Goal: Transaction & Acquisition: Purchase product/service

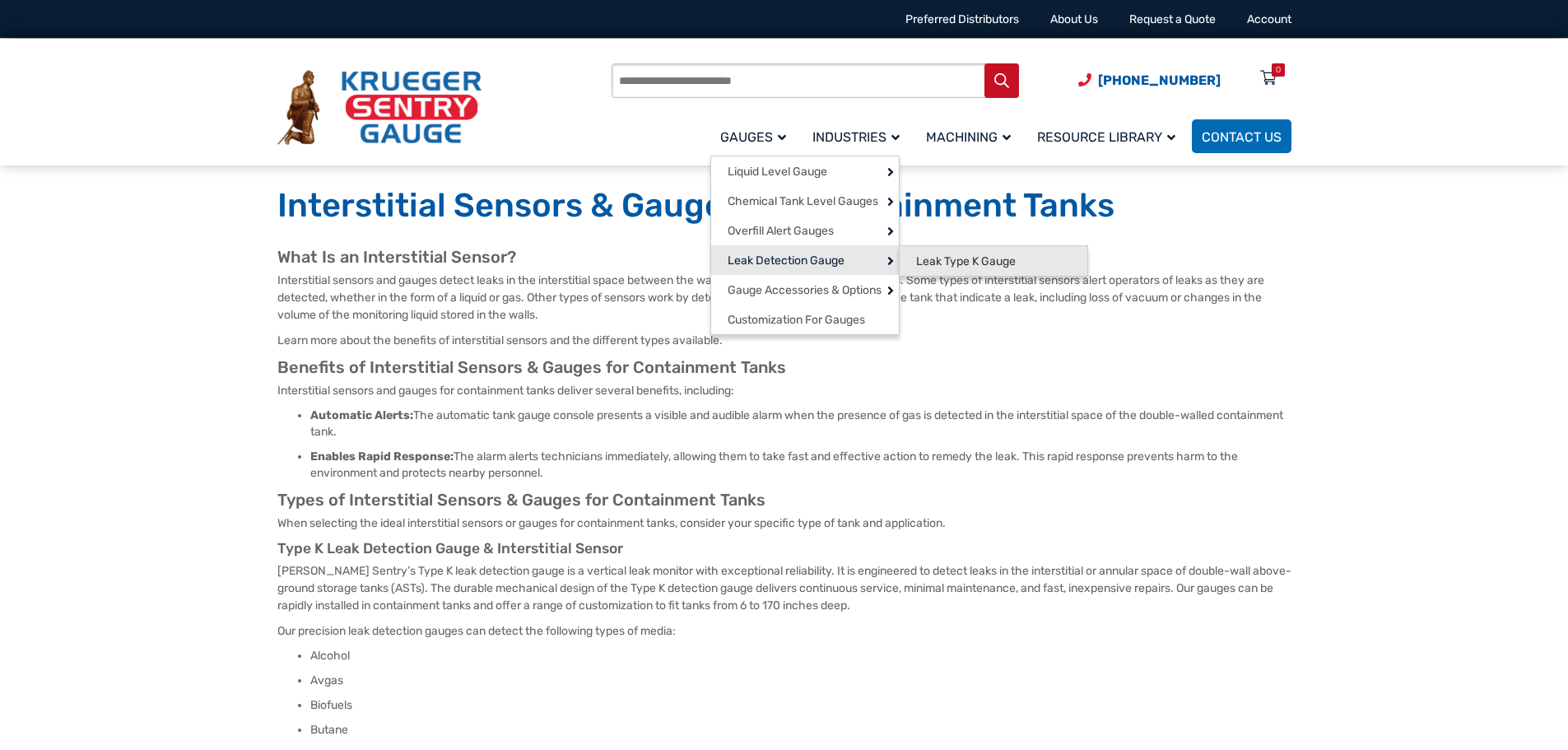
click at [1000, 266] on span "Leak Type K Gauge" at bounding box center [965, 261] width 99 height 14
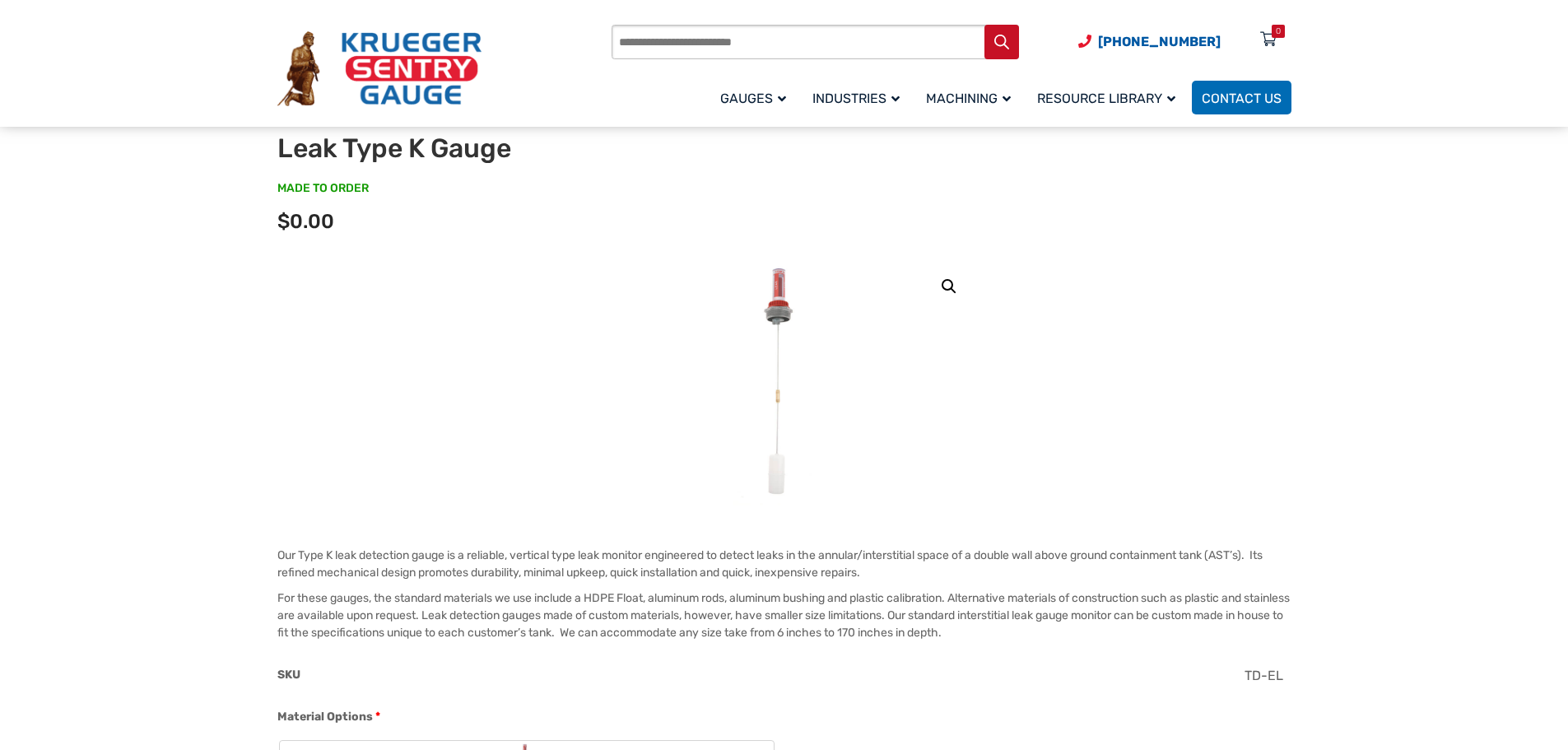
scroll to position [165, 0]
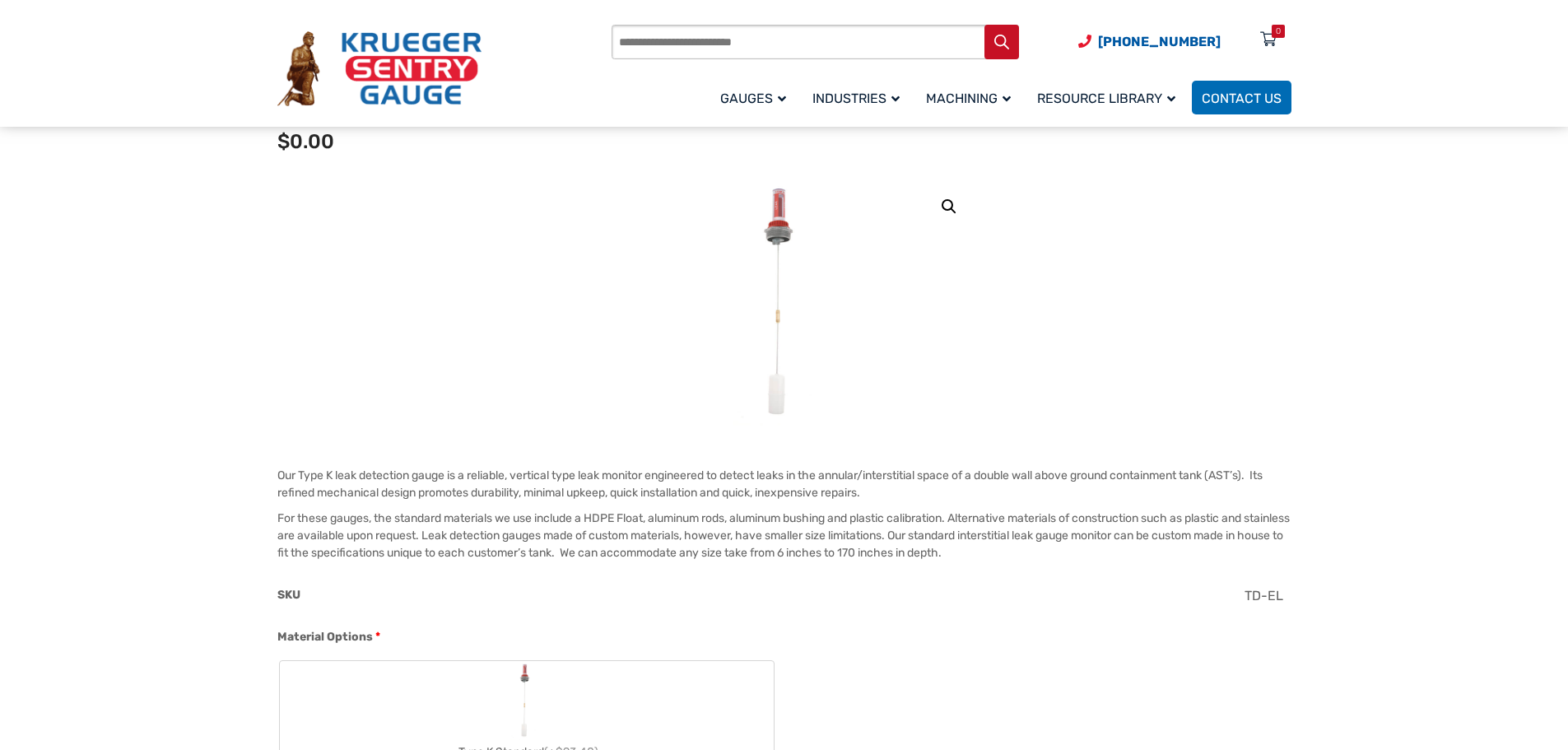
click at [754, 293] on img at bounding box center [784, 302] width 101 height 247
click at [771, 278] on img at bounding box center [784, 302] width 101 height 247
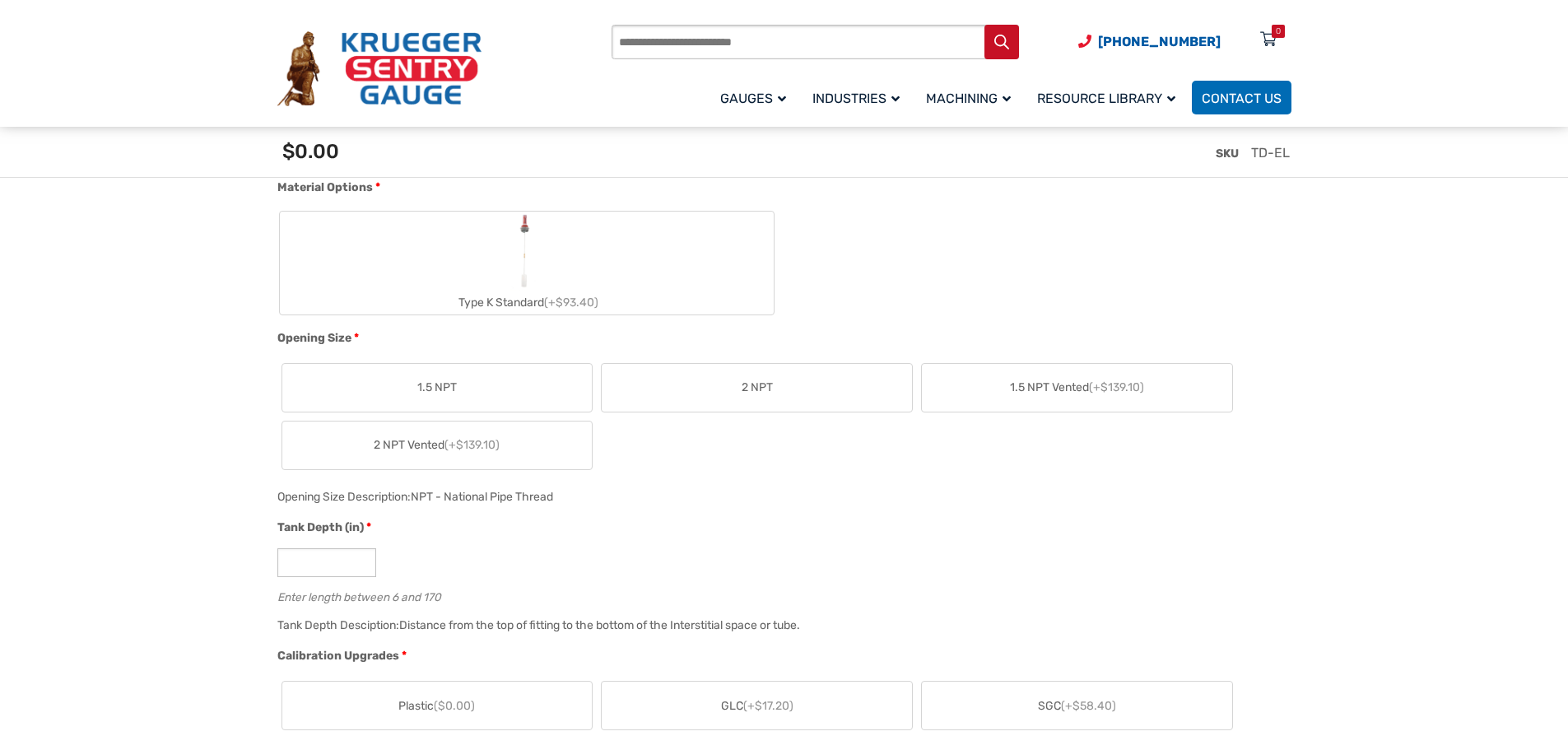
click at [586, 310] on div "Type K Standard (+$93.40)" at bounding box center [527, 302] width 494 height 24
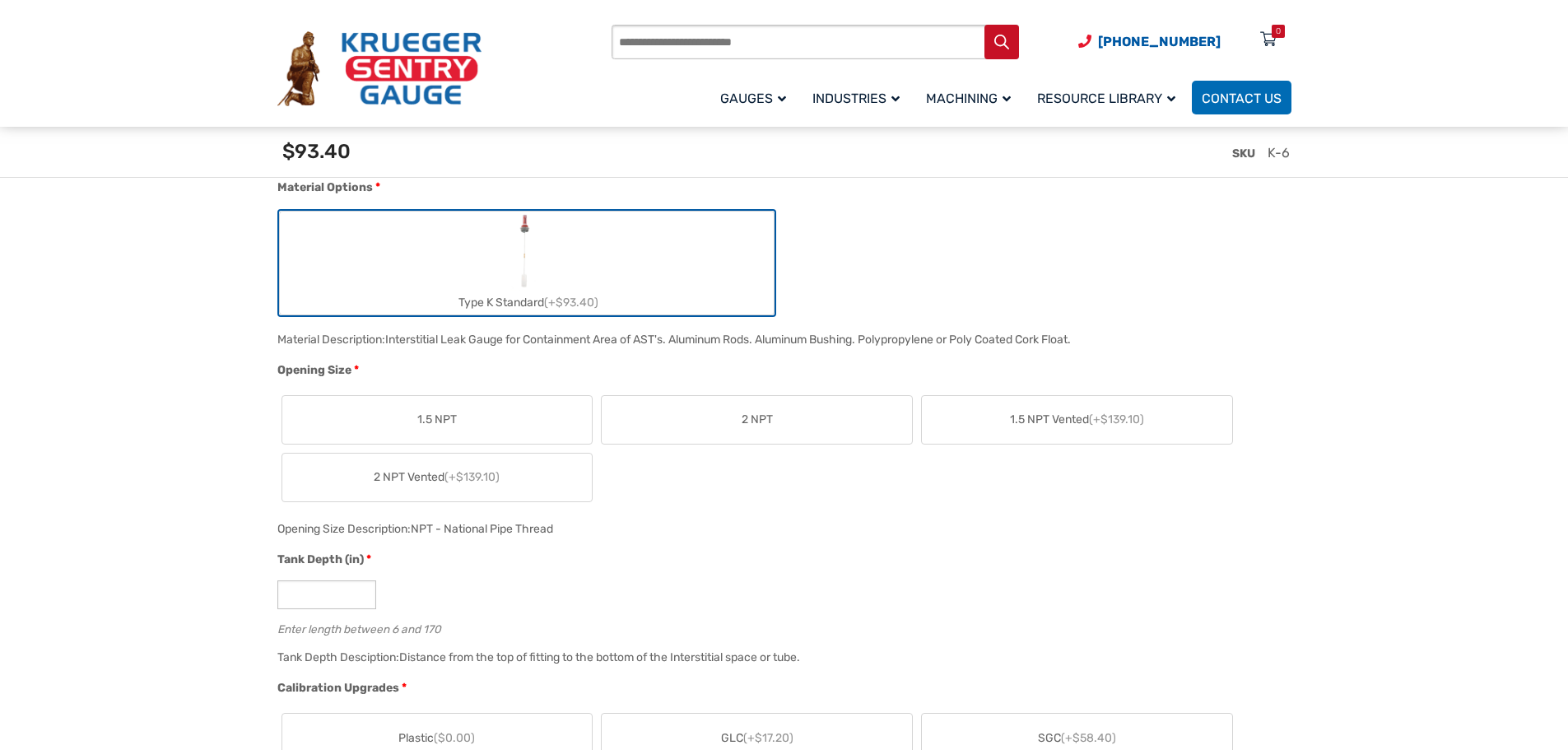
click at [835, 414] on label "2 NPT" at bounding box center [757, 420] width 310 height 48
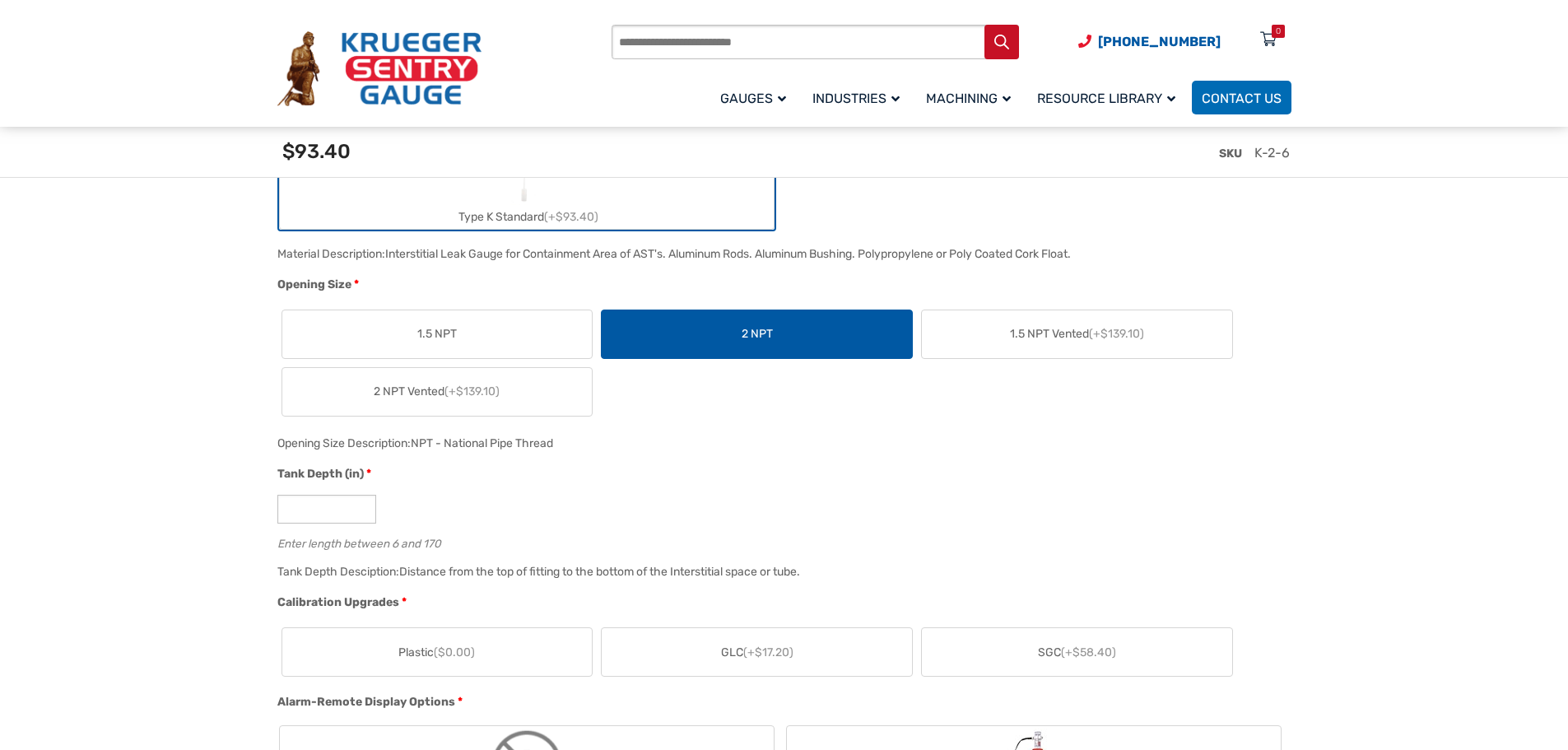
scroll to position [823, 0]
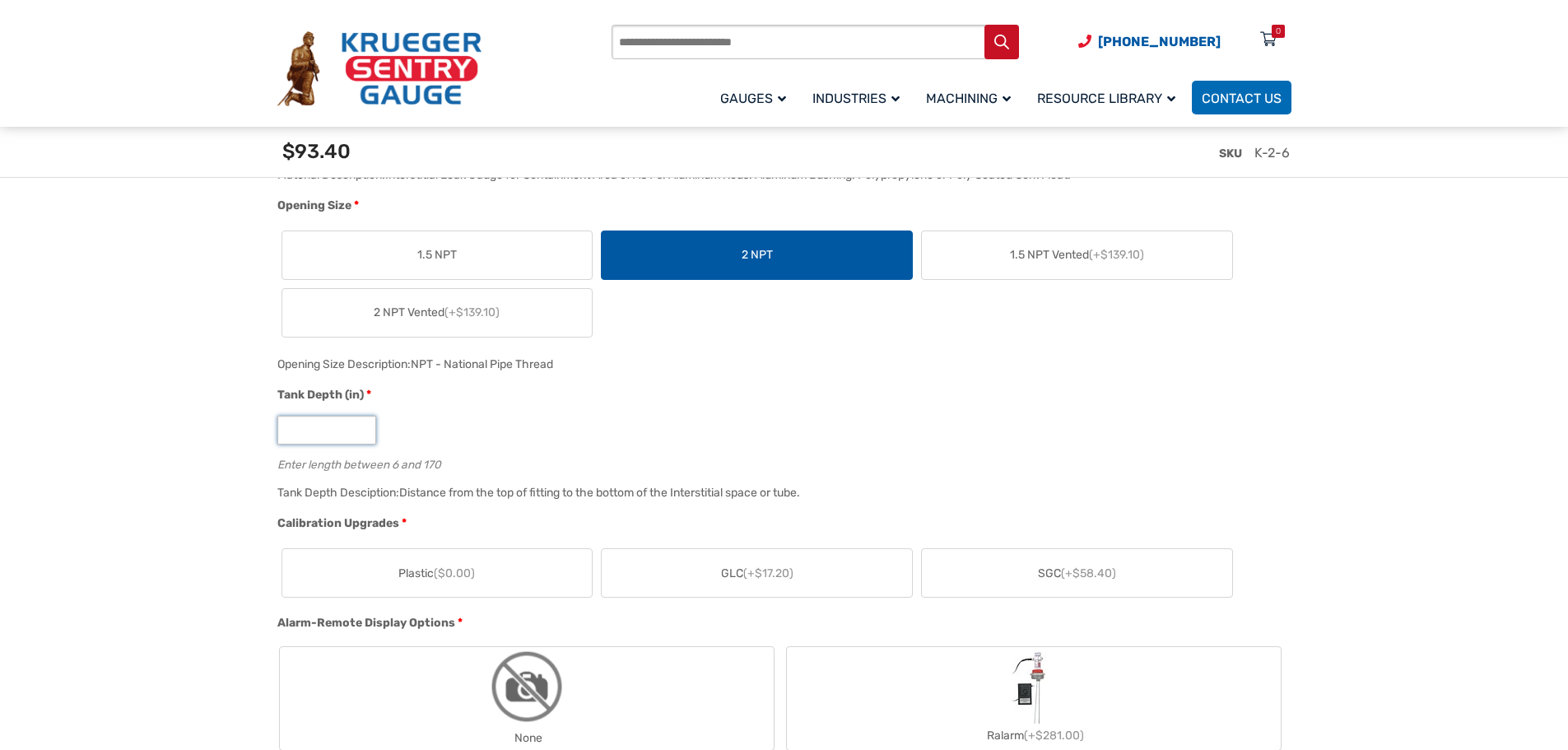
click at [315, 432] on input "*" at bounding box center [326, 430] width 99 height 29
drag, startPoint x: 322, startPoint y: 435, endPoint x: 226, endPoint y: 448, distance: 96.9
type input "**"
click at [543, 415] on div "Tank Depth (in) * ** Enter length between 6 and 170" at bounding box center [781, 434] width 1015 height 96
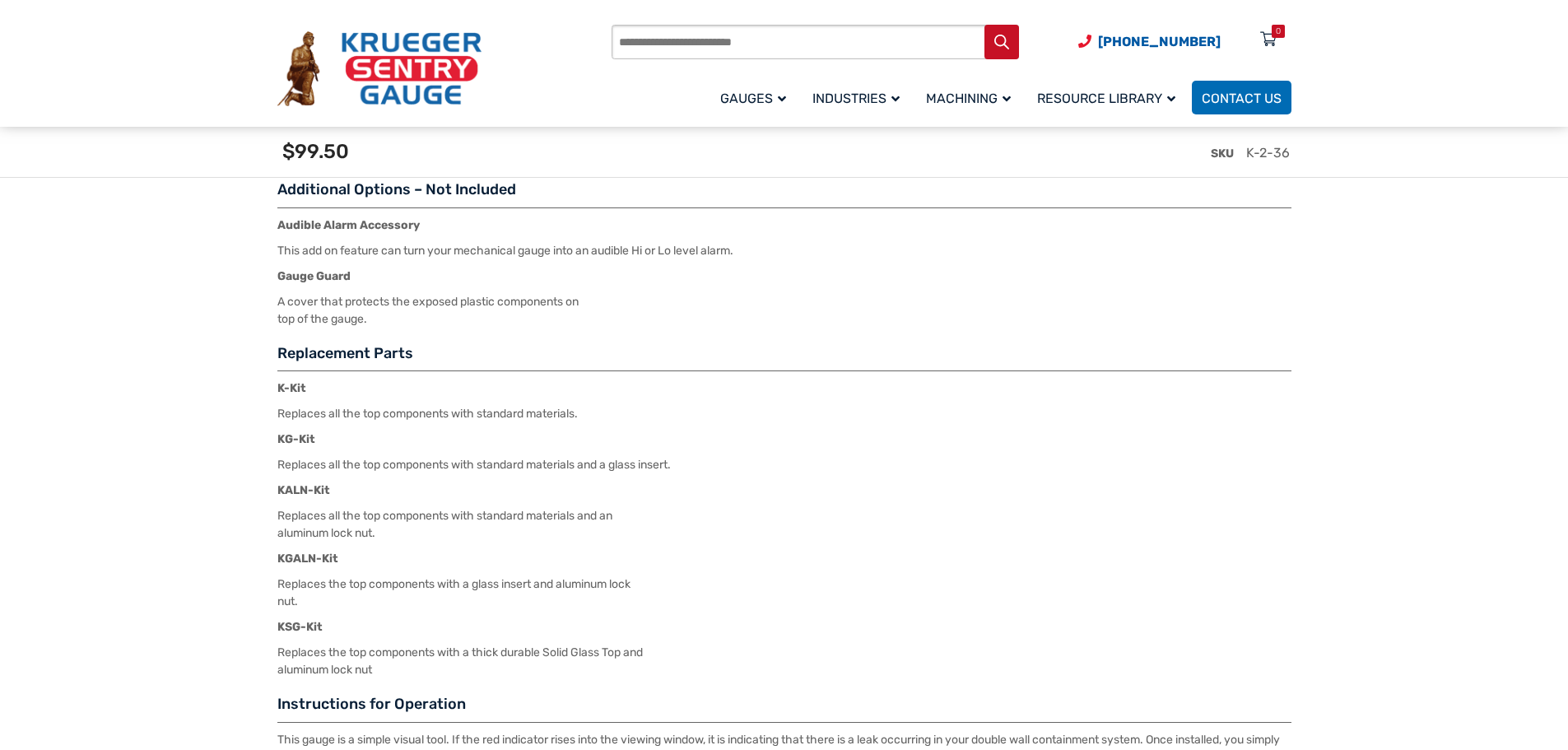
scroll to position [1977, 0]
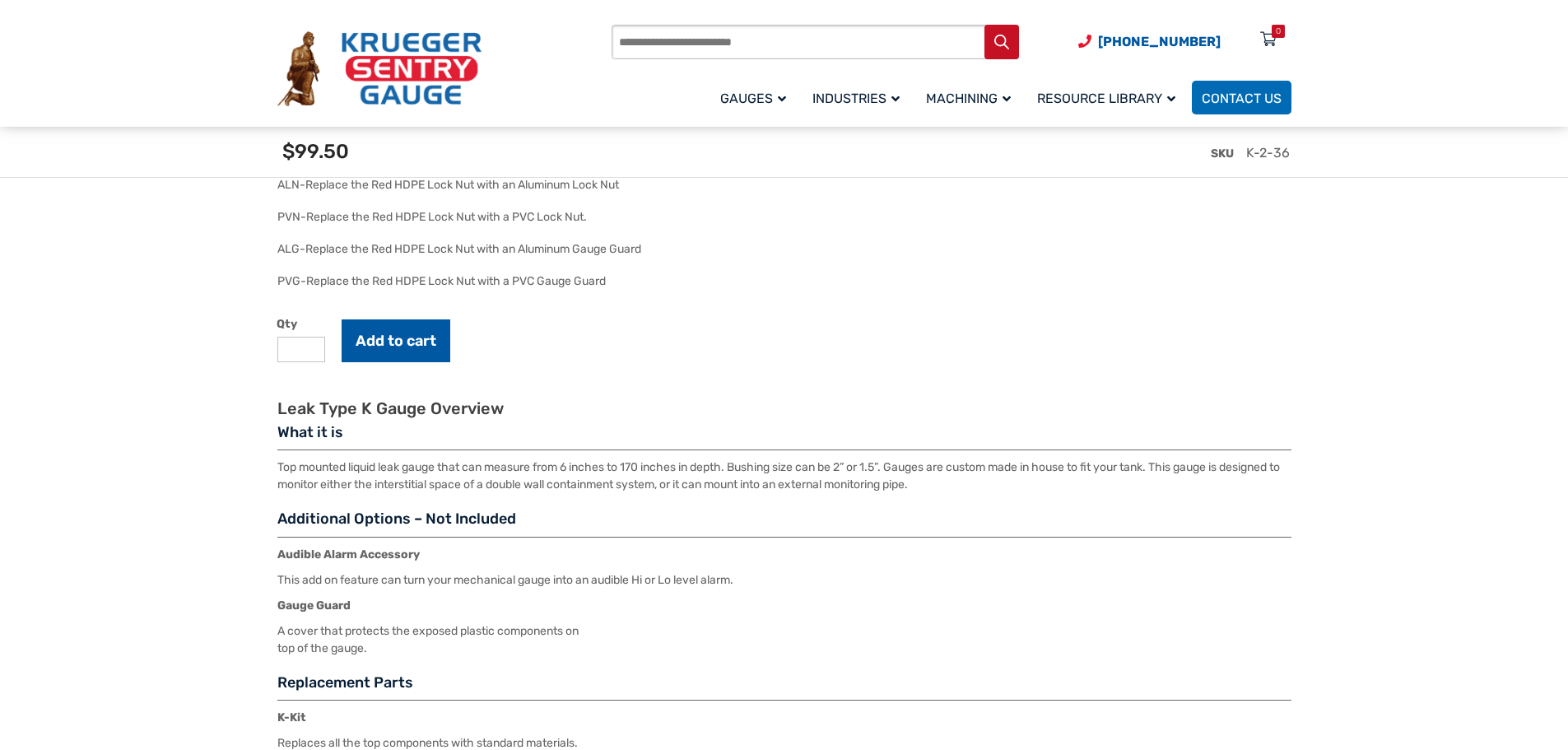
click at [449, 349] on button "Add to cart" at bounding box center [396, 341] width 109 height 42
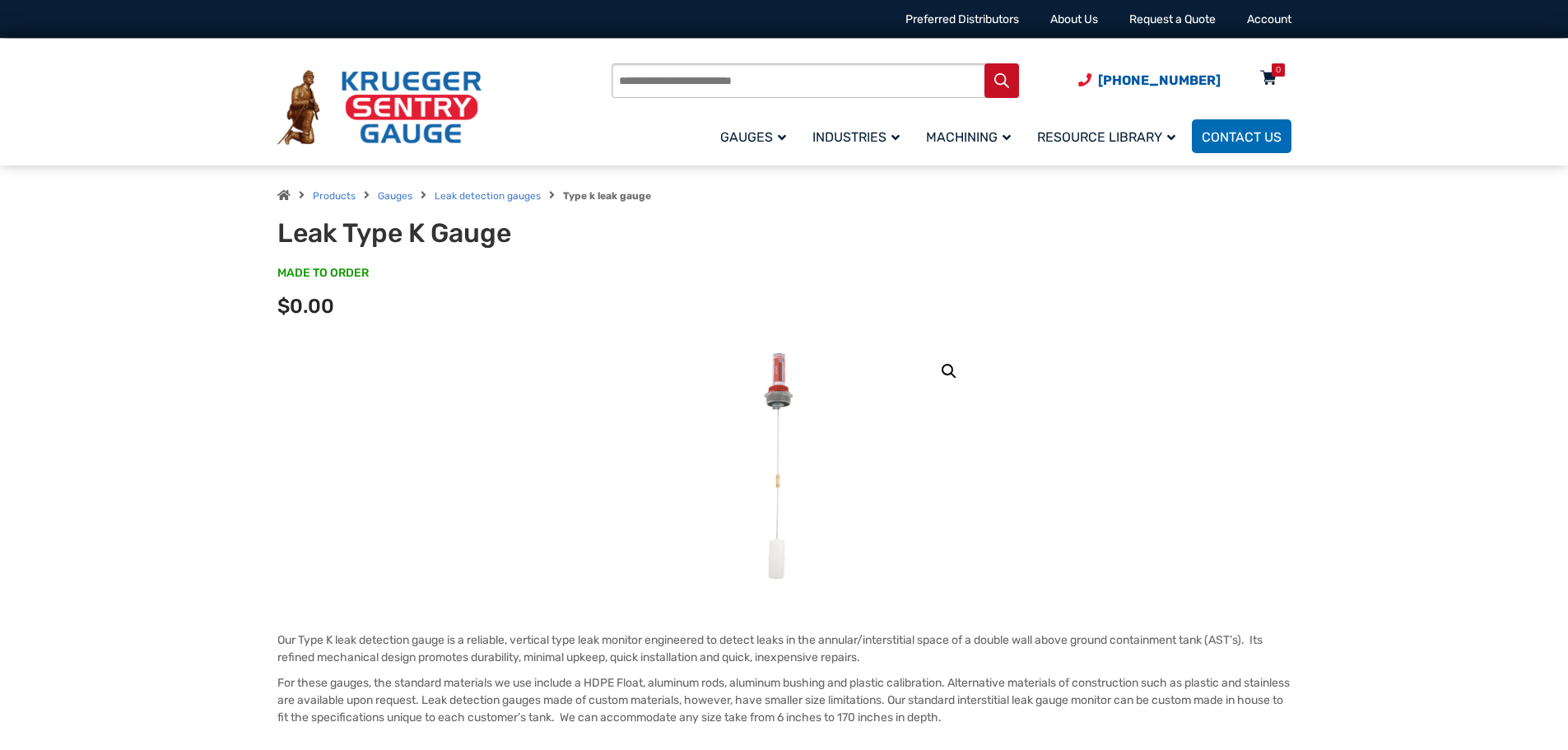
click at [1277, 67] on div "0" at bounding box center [1278, 70] width 5 height 13
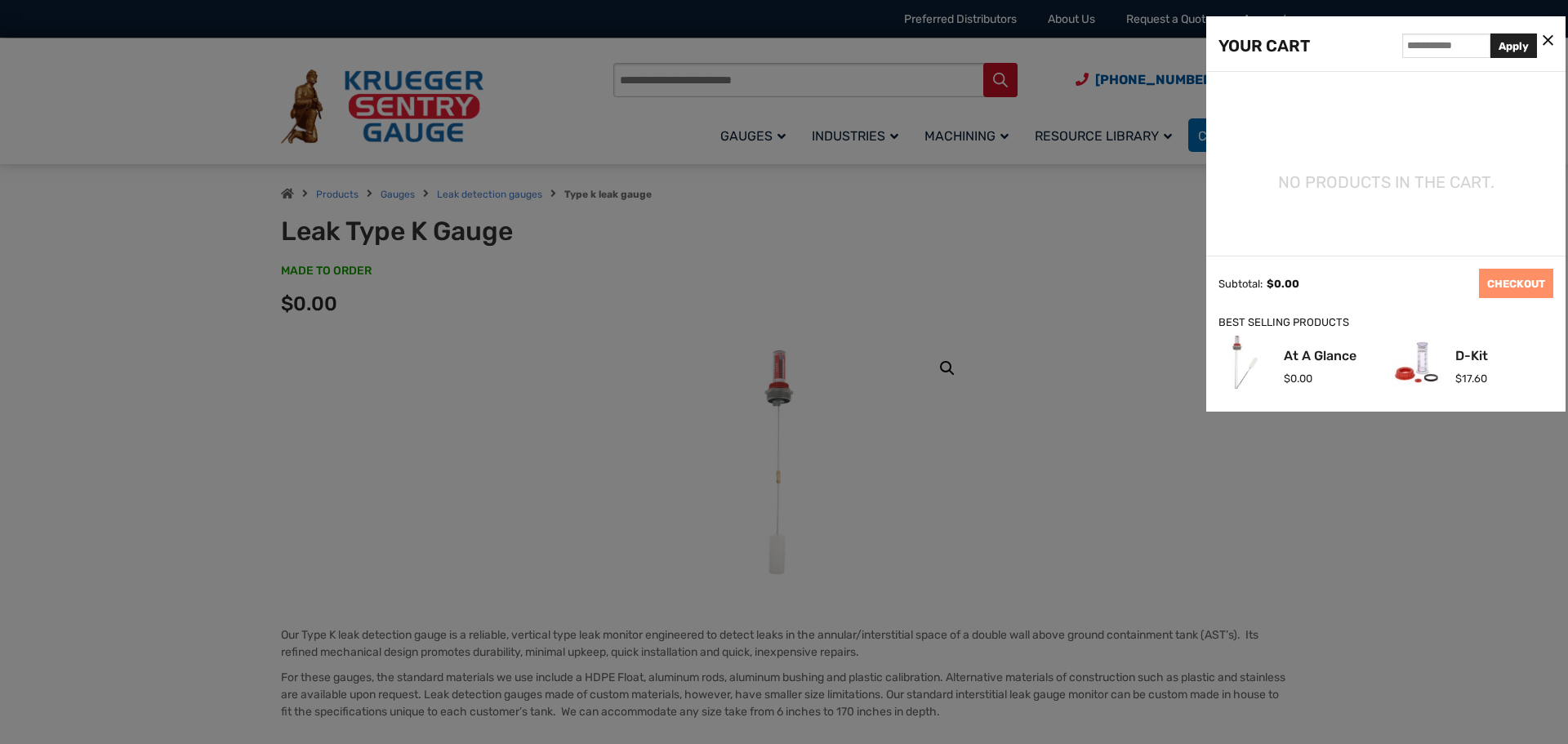
click at [906, 347] on div at bounding box center [784, 372] width 1568 height 744
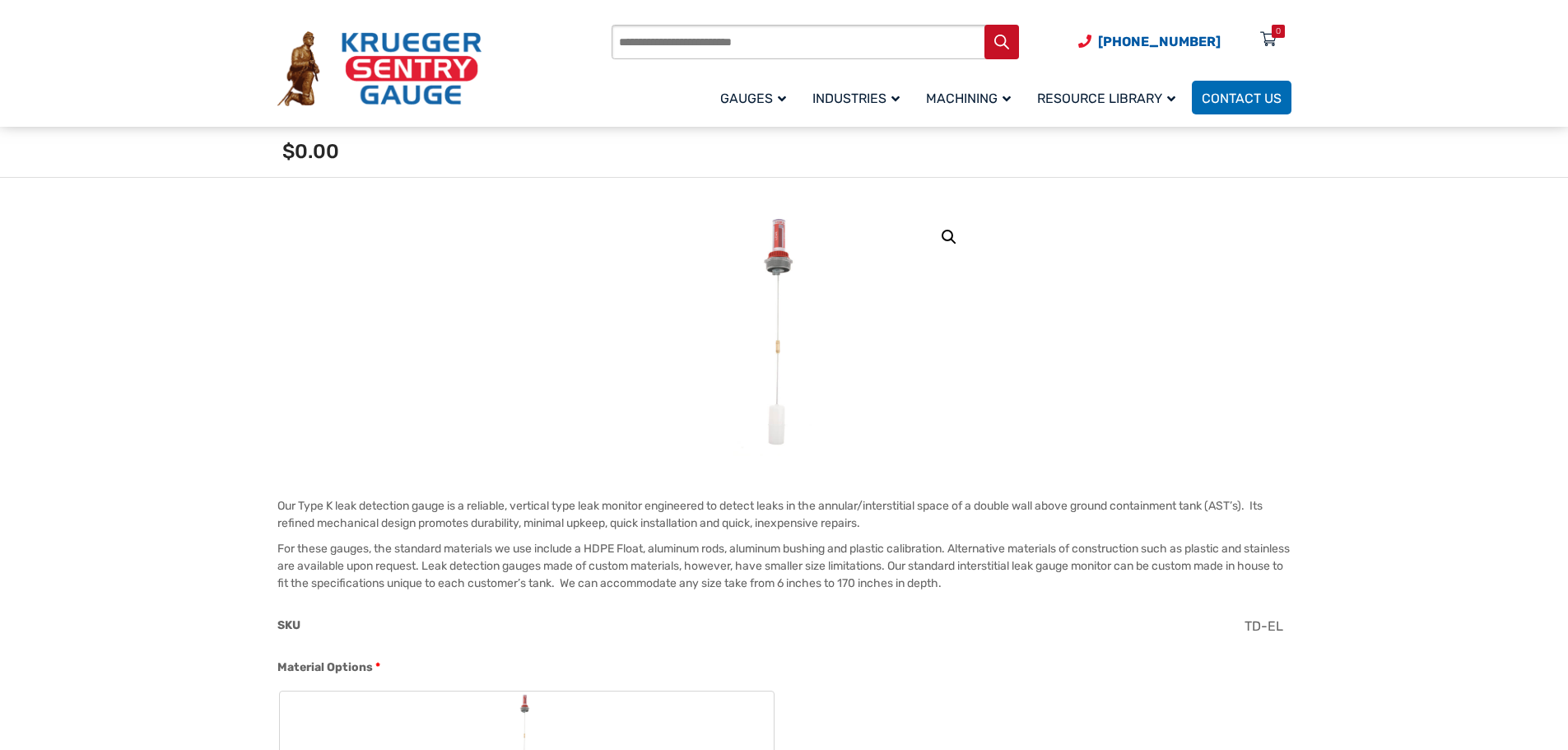
scroll to position [494, 0]
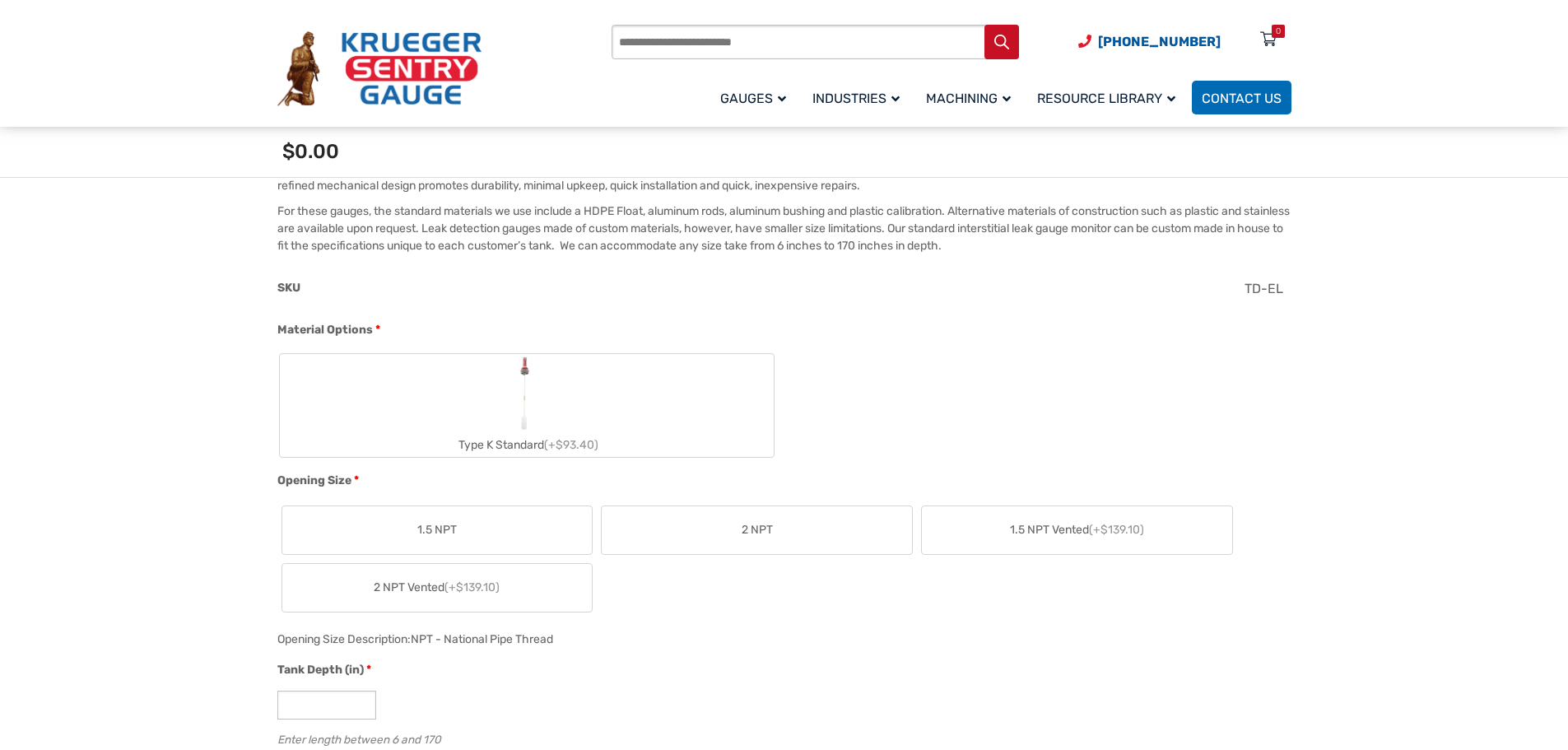
click at [501, 412] on label "Type K Standard (+$93.40)" at bounding box center [527, 405] width 494 height 103
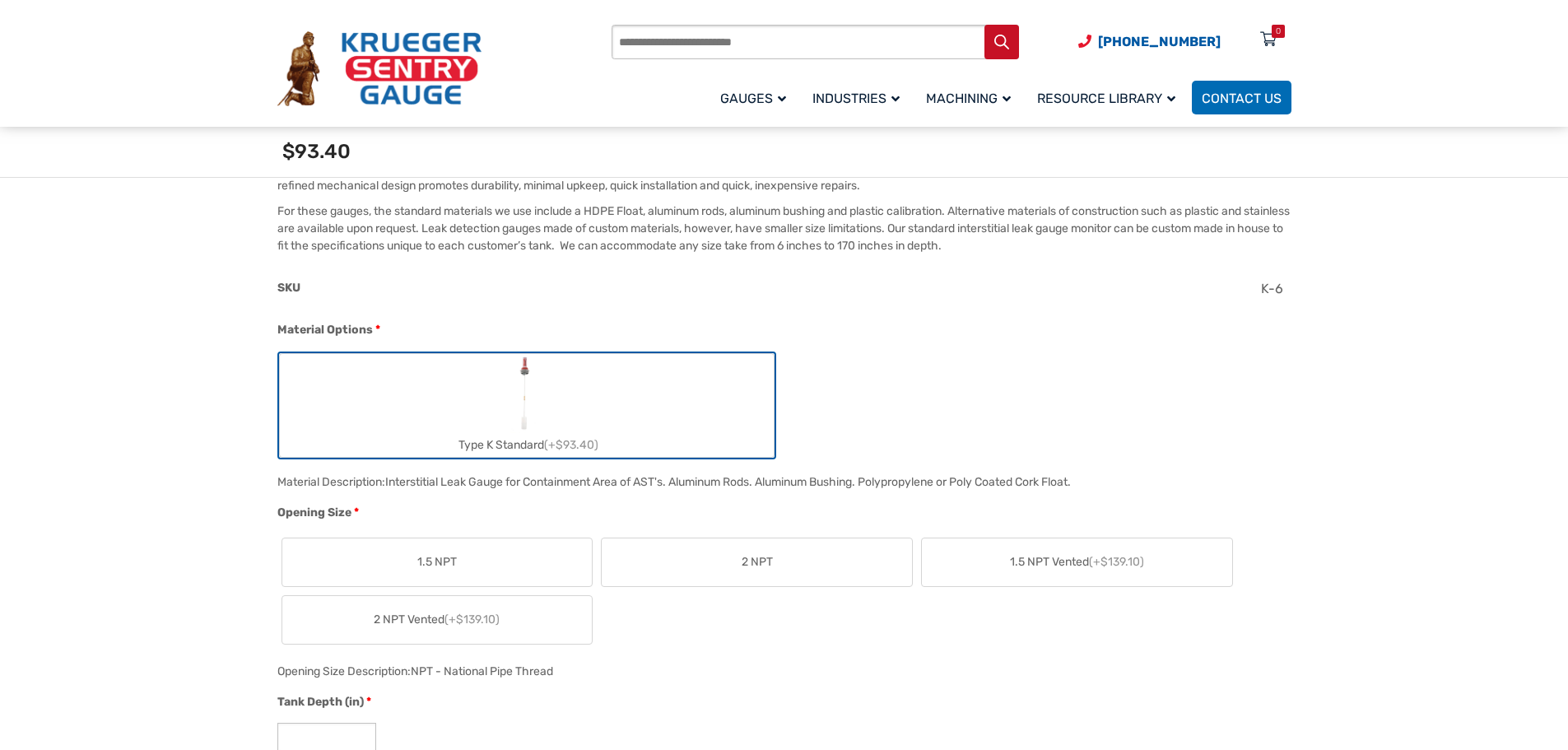
click at [754, 559] on span "2 NPT" at bounding box center [758, 562] width 31 height 17
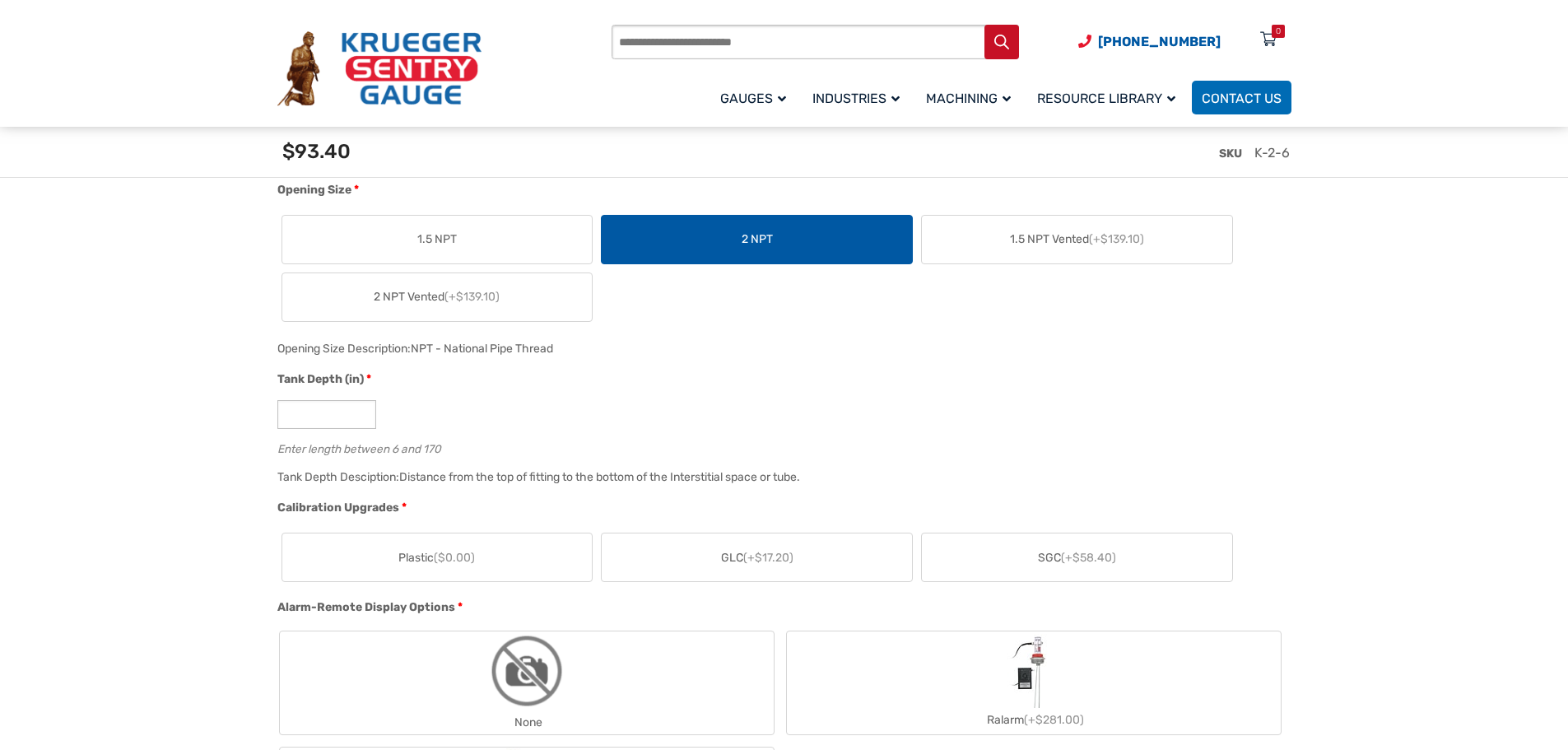
scroll to position [823, 0]
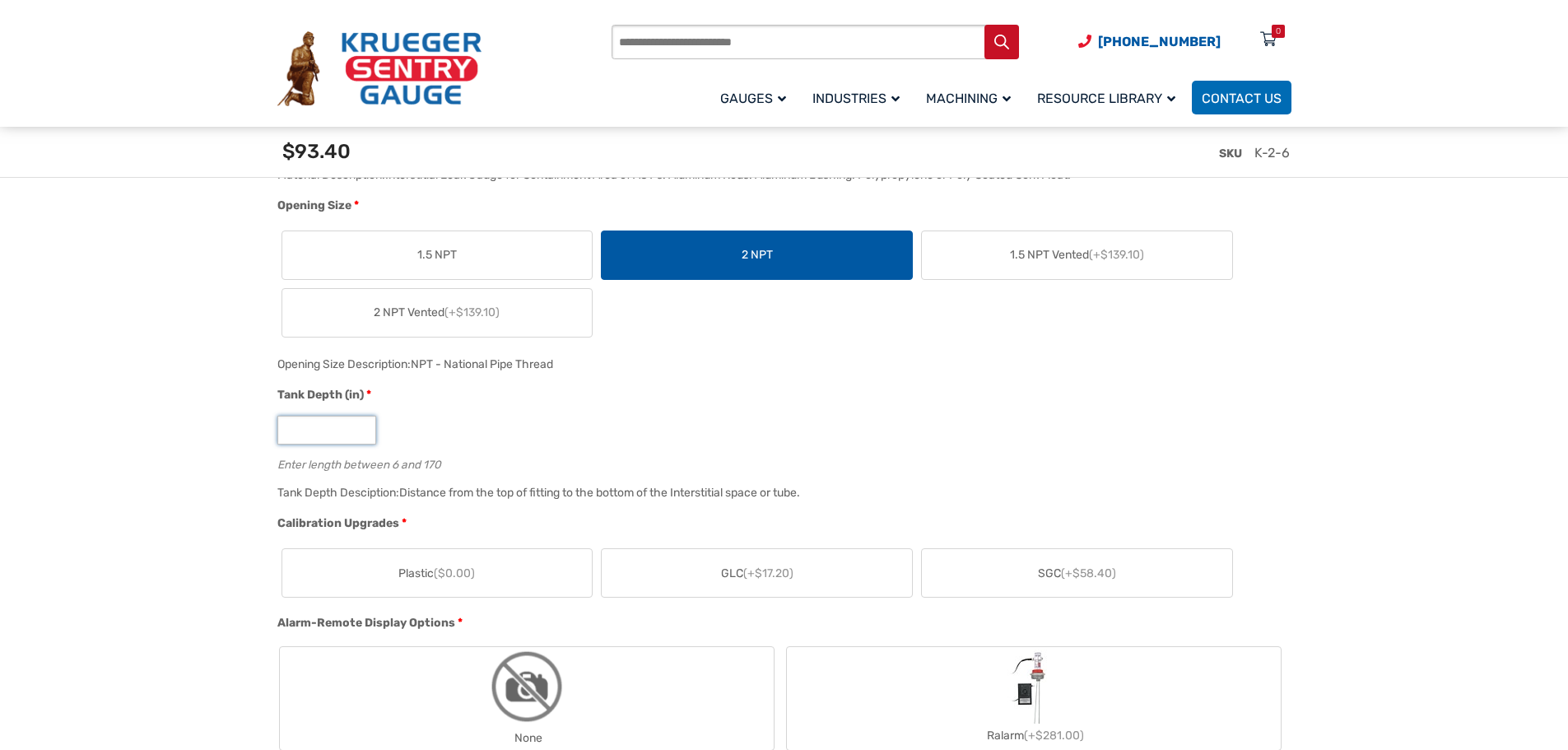
drag, startPoint x: 355, startPoint y: 423, endPoint x: 113, endPoint y: 458, distance: 244.5
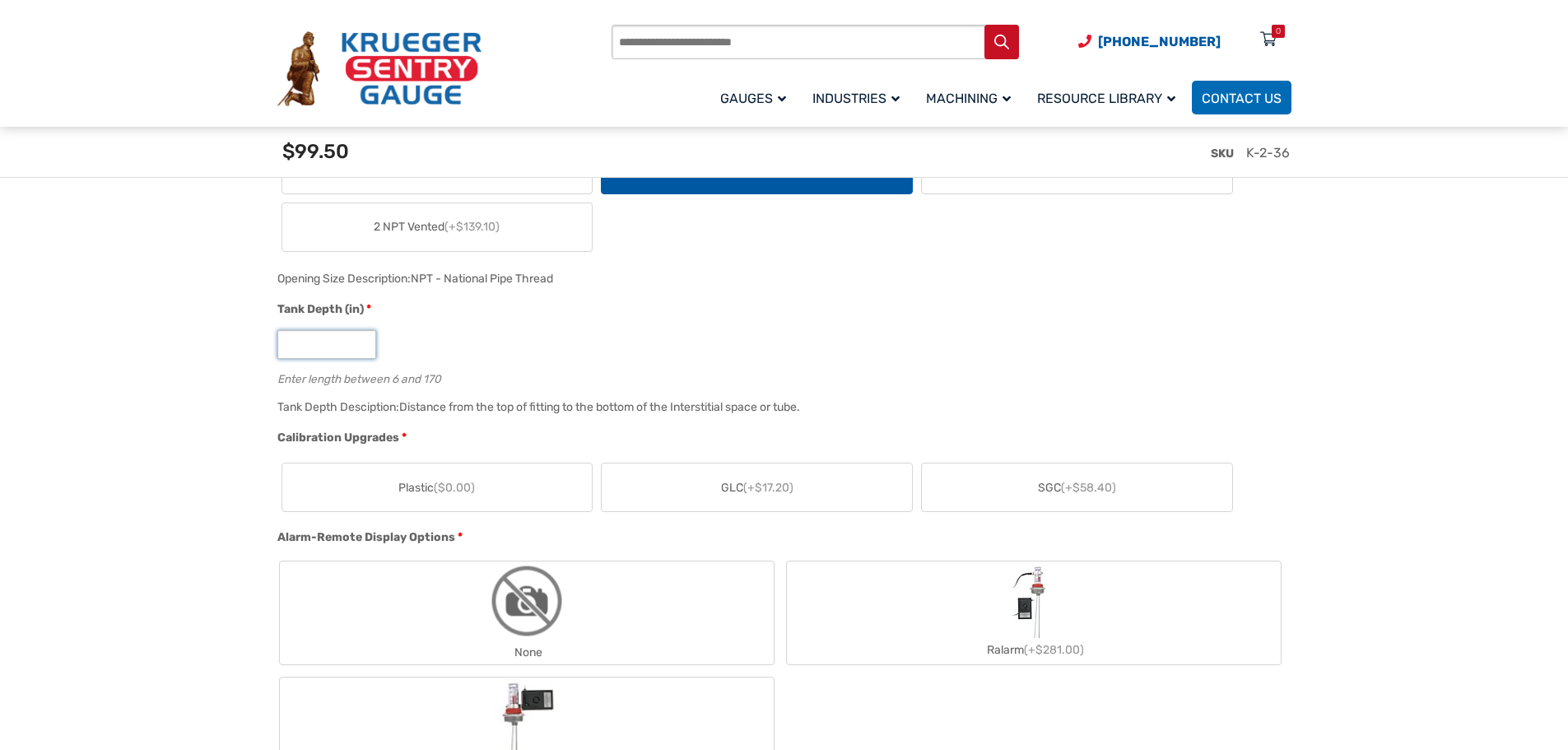
scroll to position [988, 0]
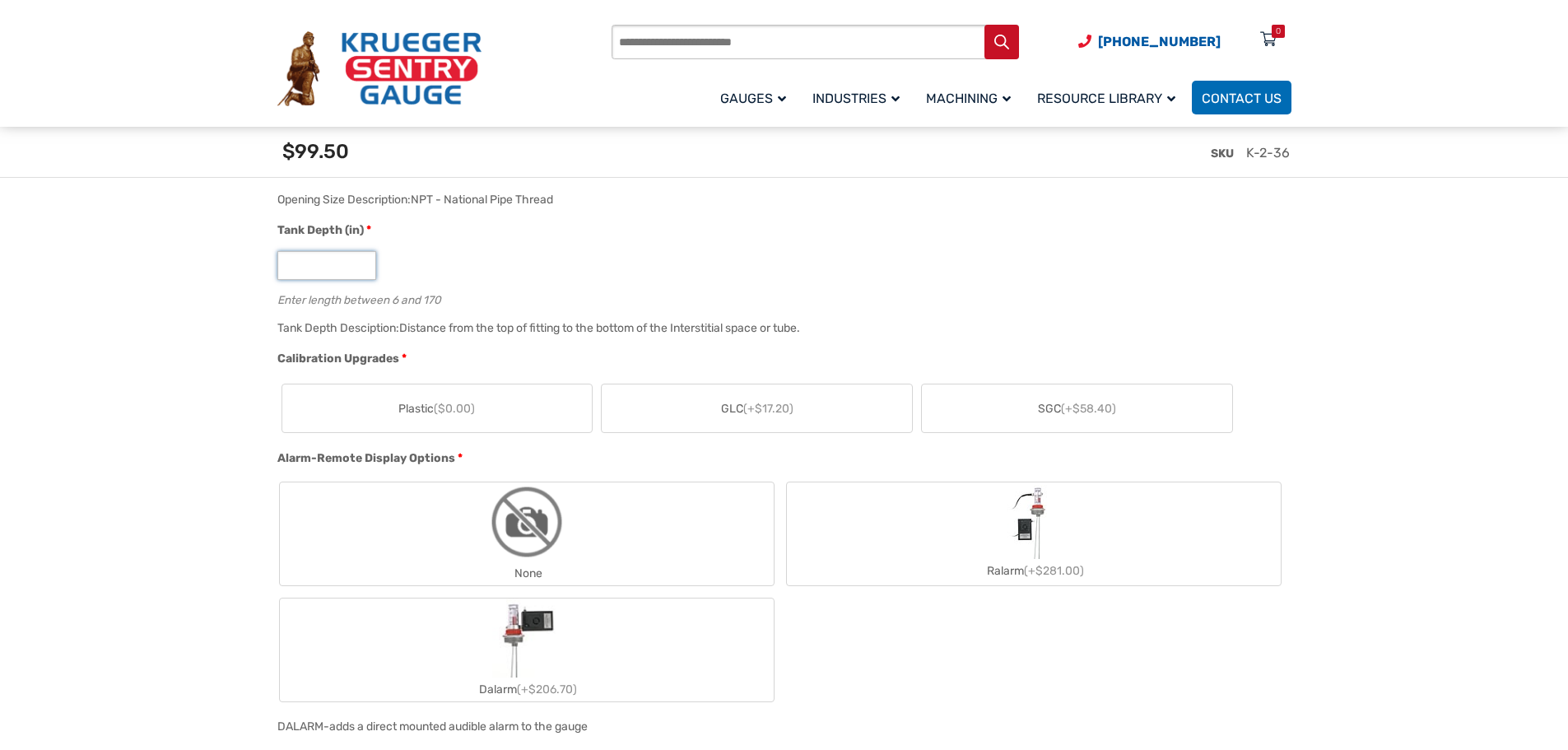
type input "**"
click at [426, 418] on span "Plastic ($0.00)" at bounding box center [437, 409] width 77 height 17
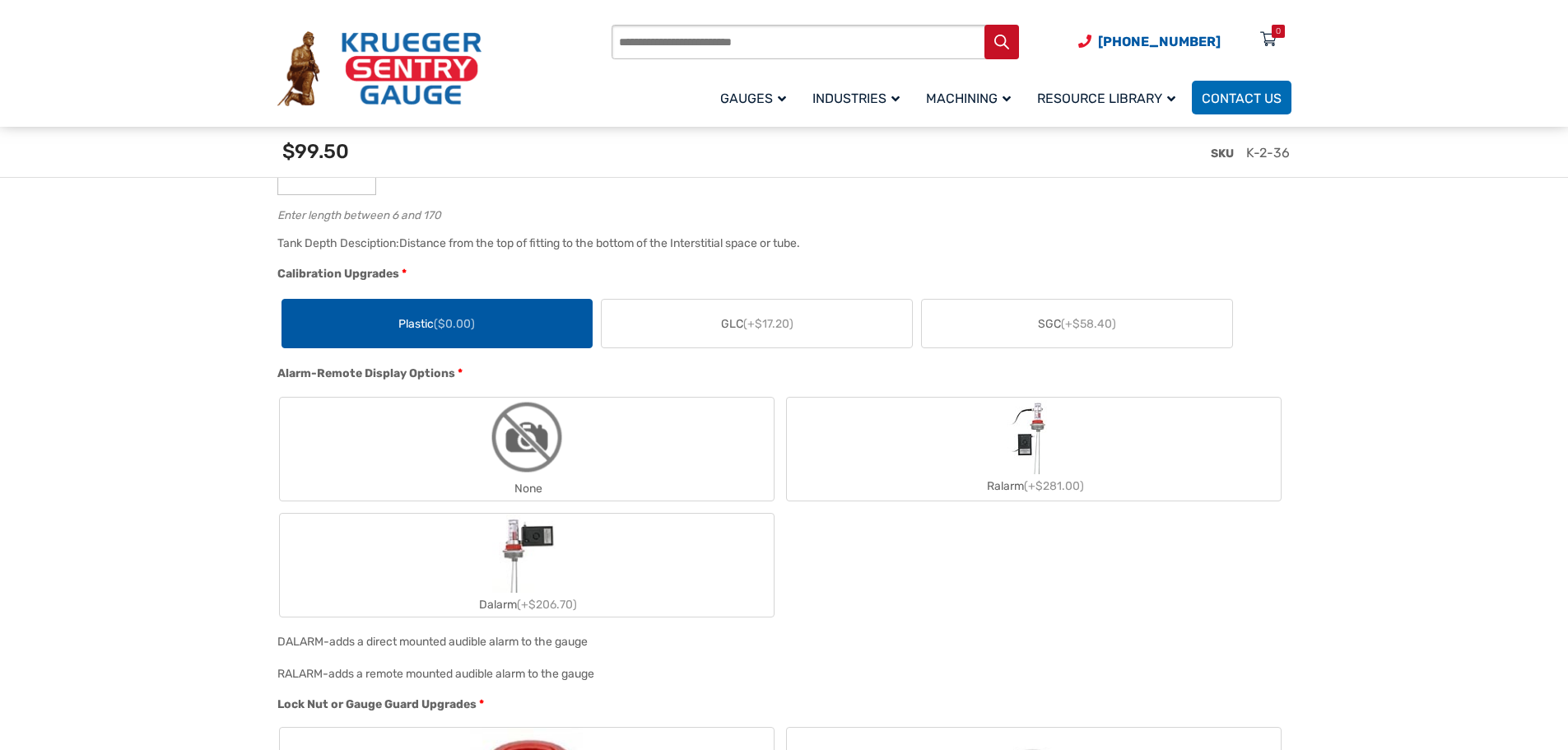
scroll to position [1152, 0]
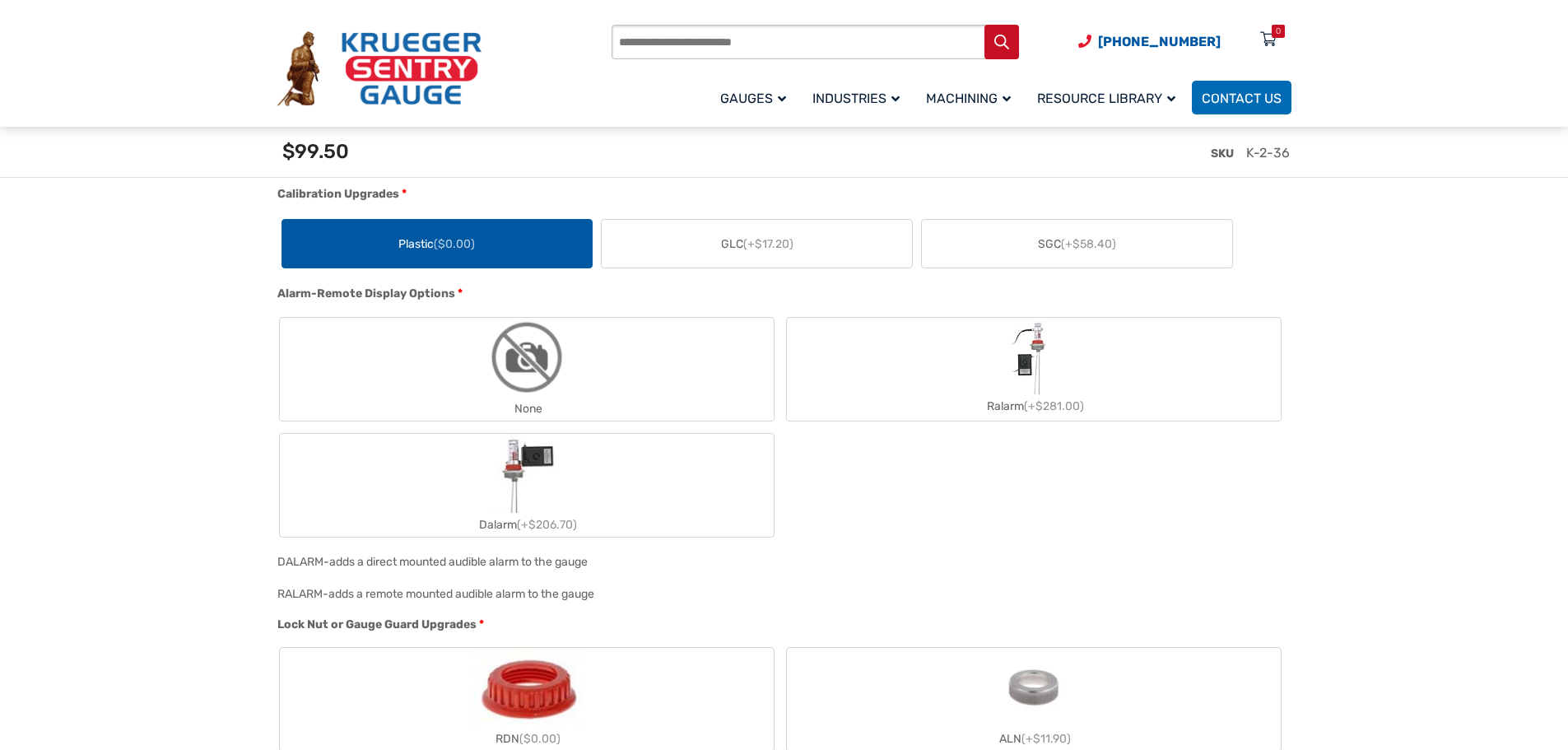
click at [479, 367] on label "None" at bounding box center [527, 369] width 494 height 103
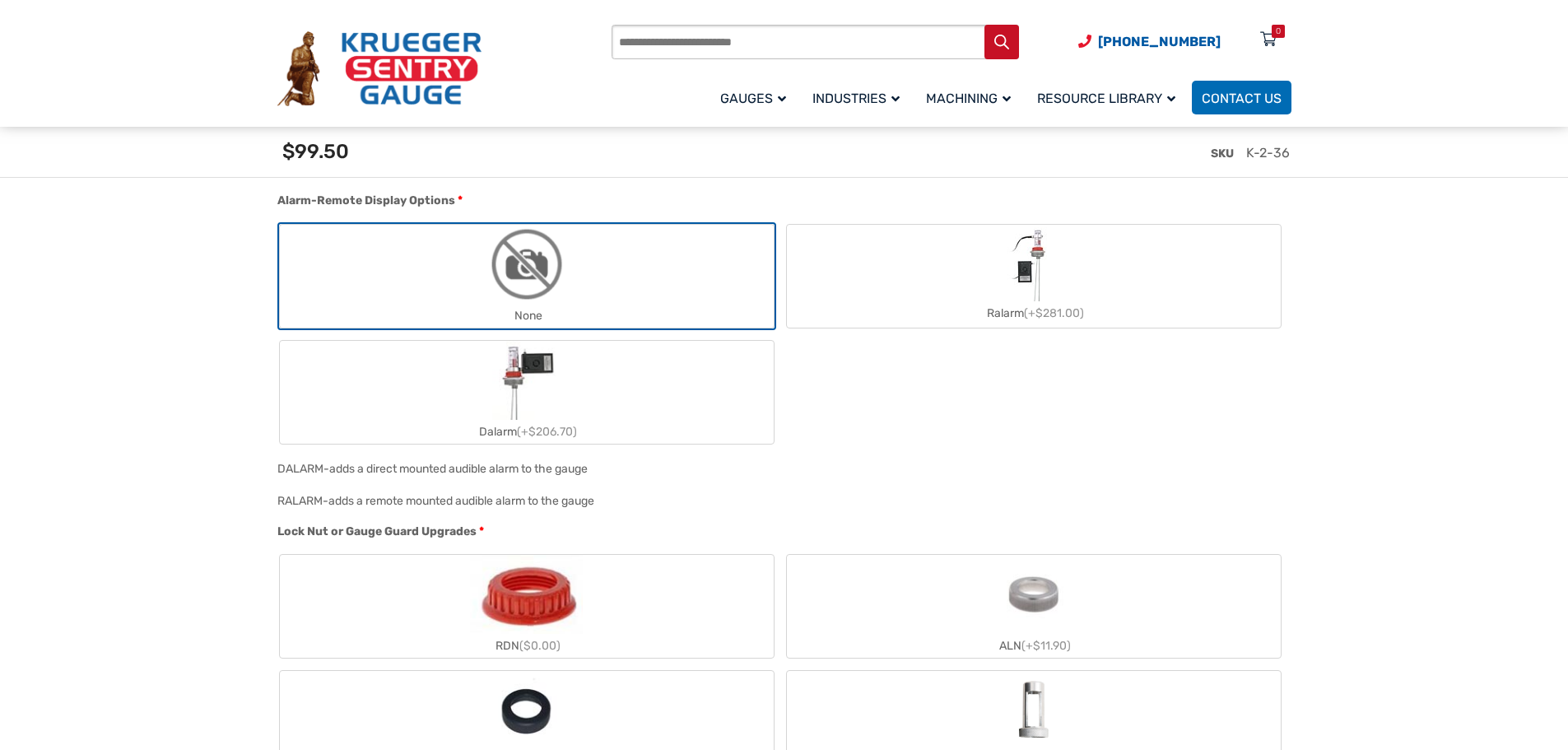
scroll to position [1482, 0]
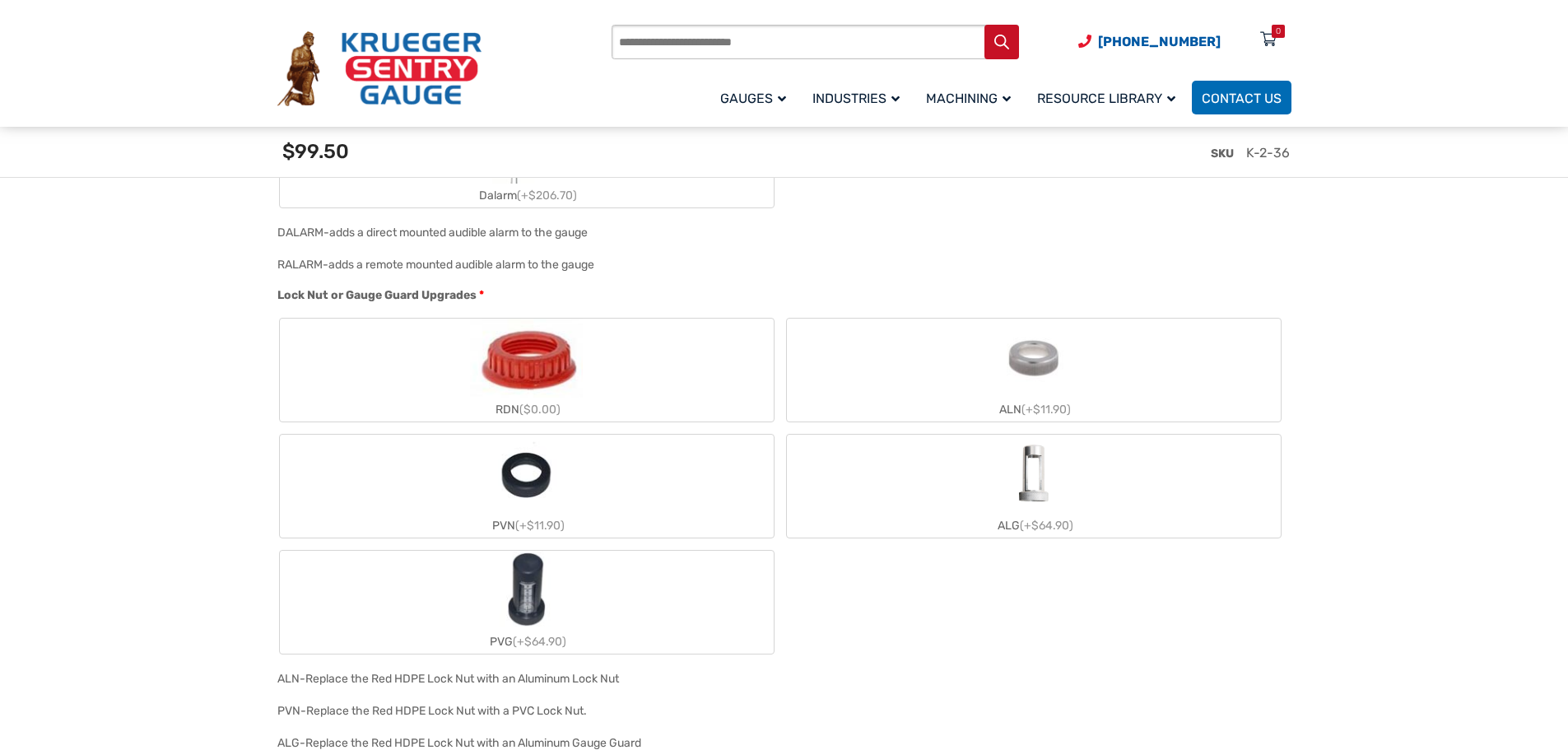
click at [571, 354] on img "RDN" at bounding box center [526, 358] width 112 height 79
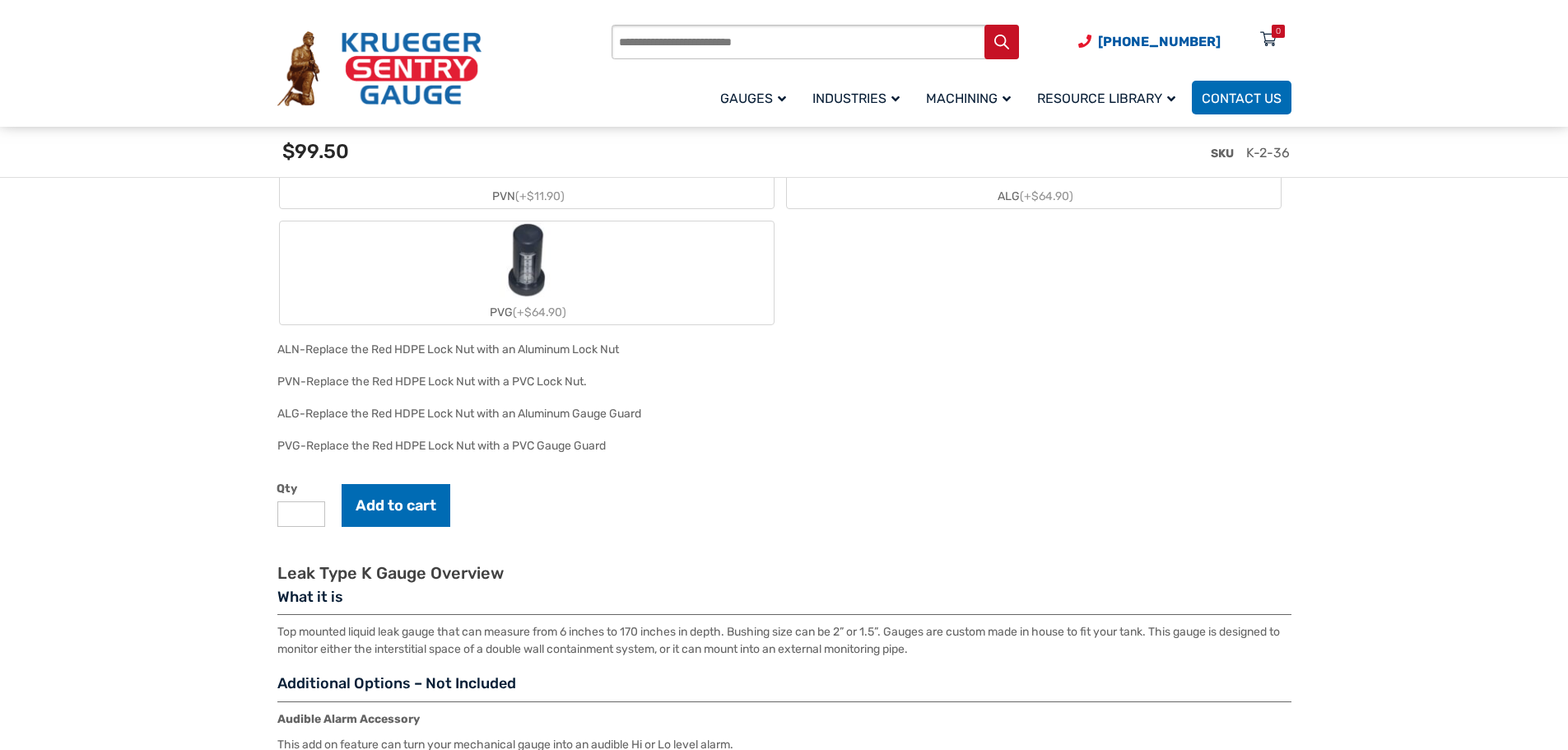
scroll to position [1977, 0]
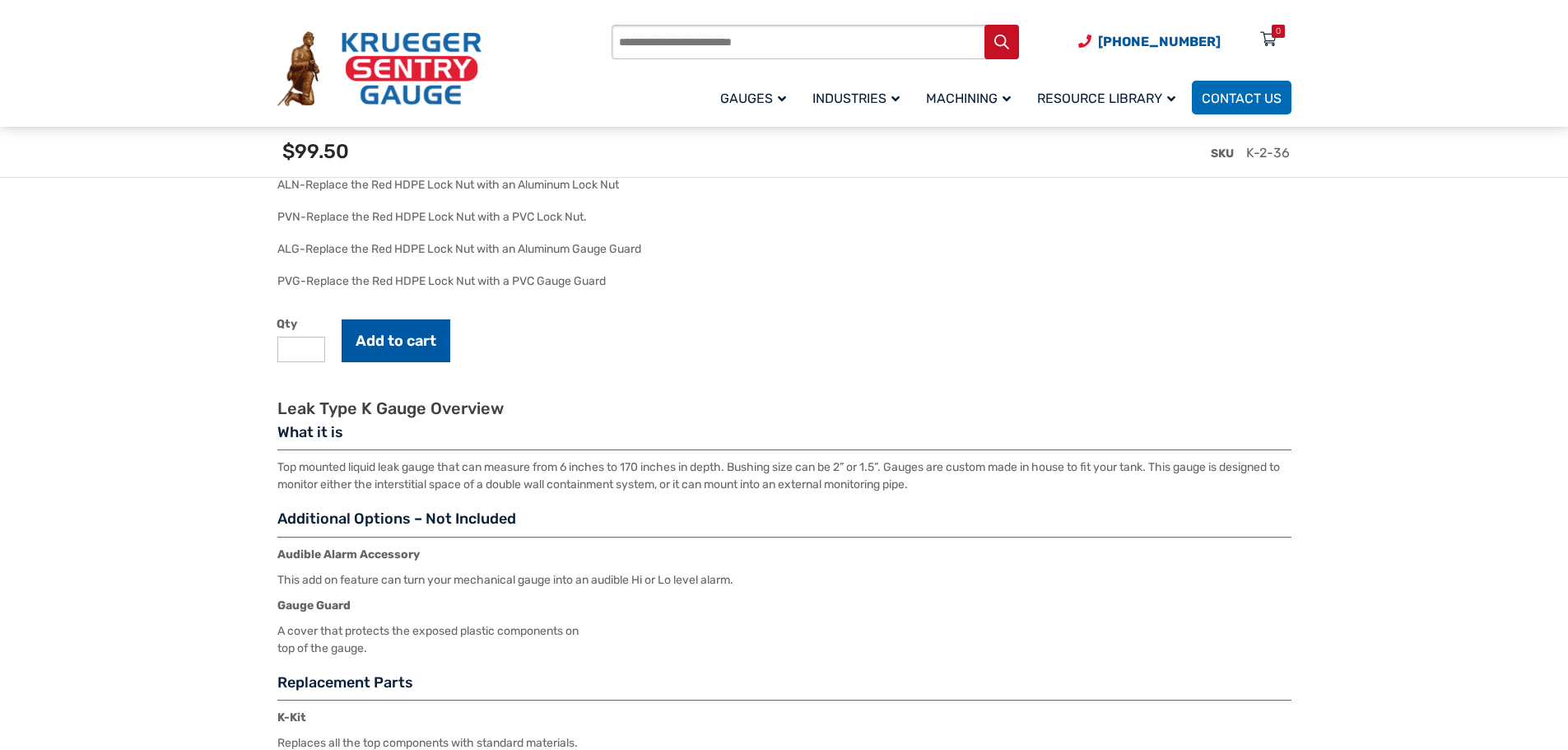
click at [383, 344] on button "Add to cart" at bounding box center [396, 341] width 109 height 42
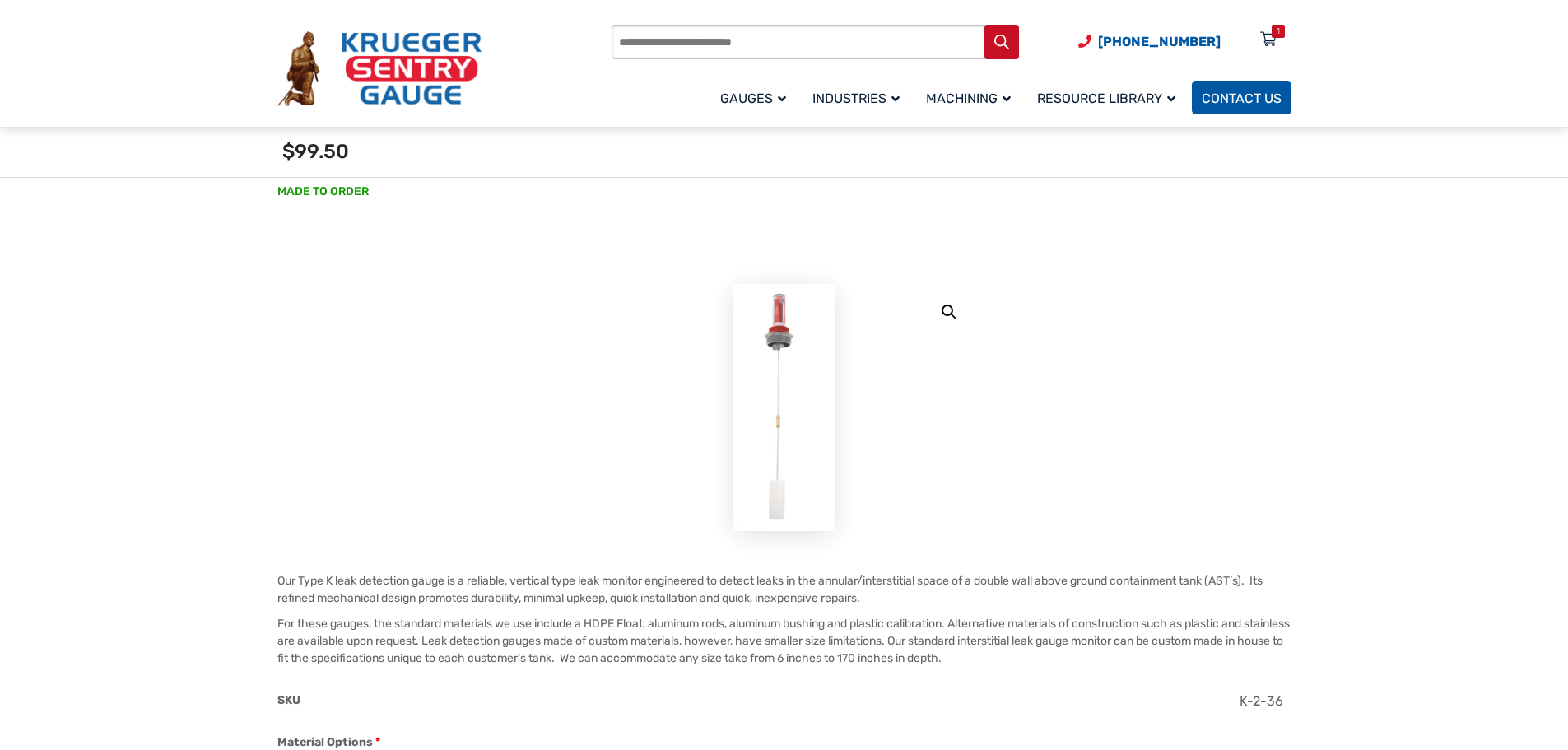
scroll to position [0, 0]
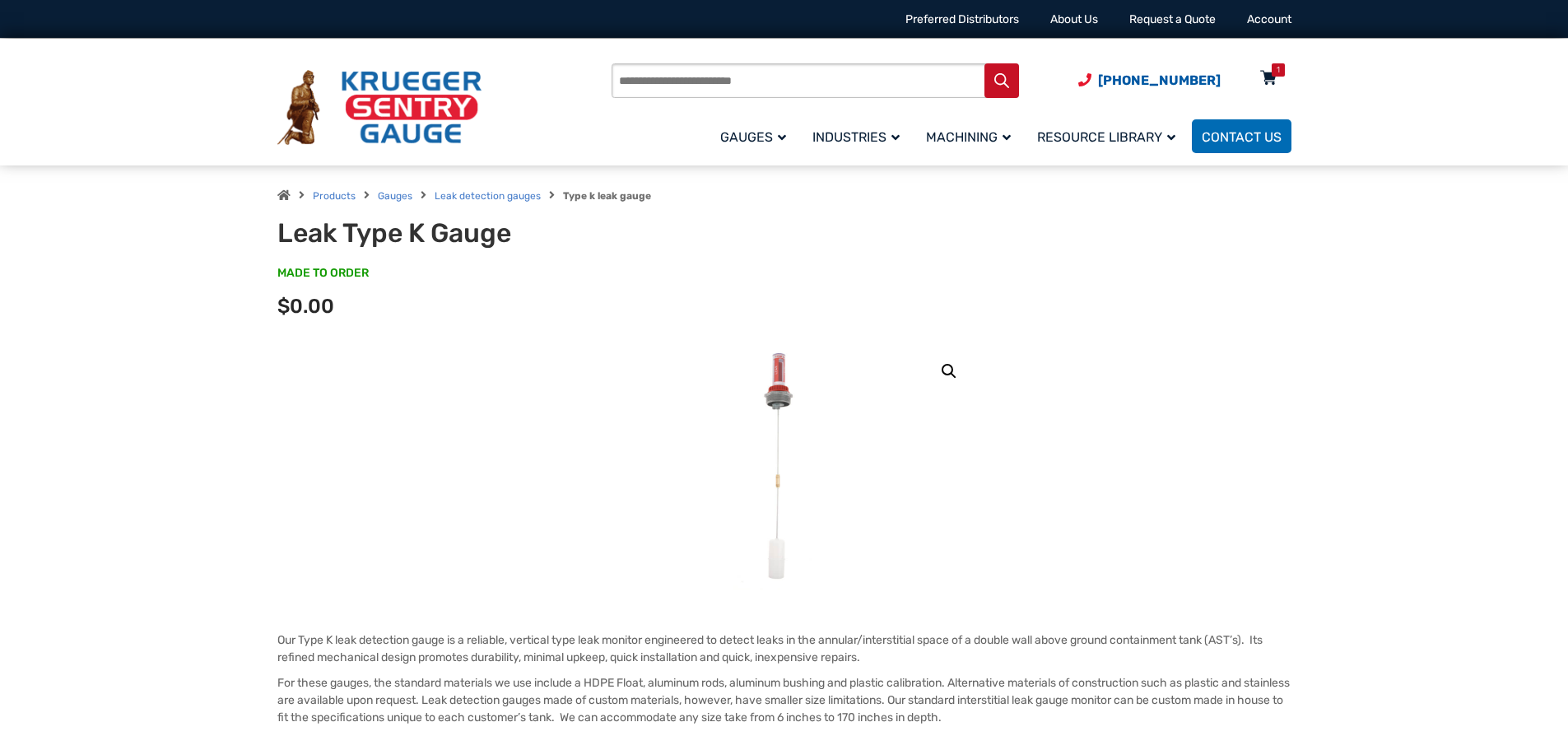
click at [1277, 77] on div "1" at bounding box center [1269, 82] width 41 height 29
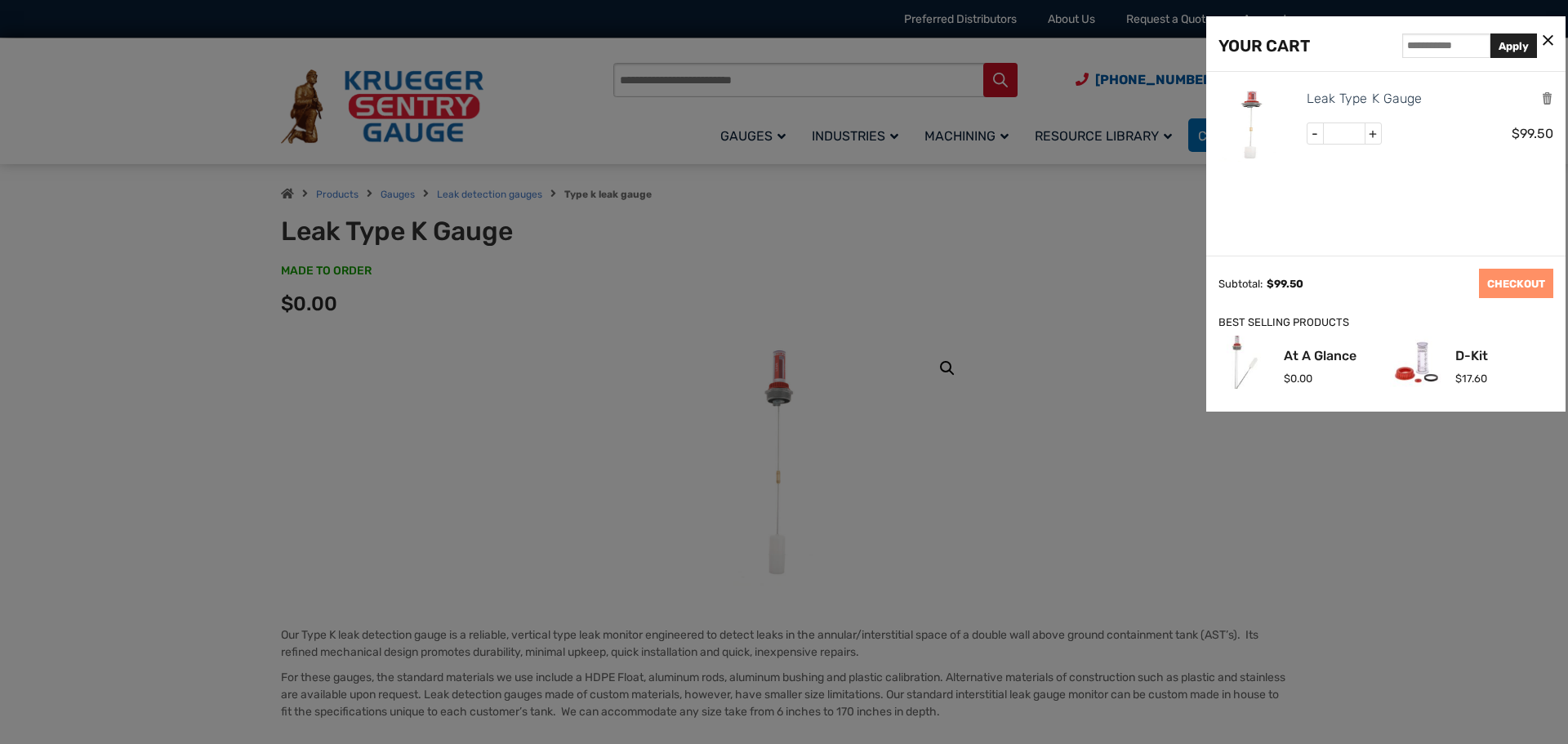
click at [299, 287] on div at bounding box center [784, 372] width 1568 height 744
